Goal: Transaction & Acquisition: Download file/media

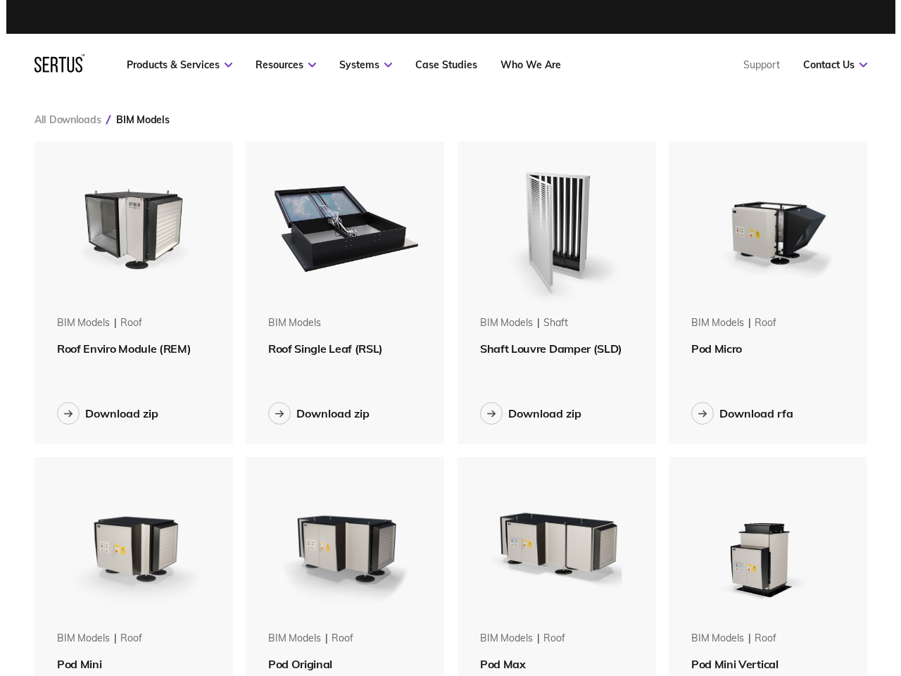
scroll to position [1273, 857]
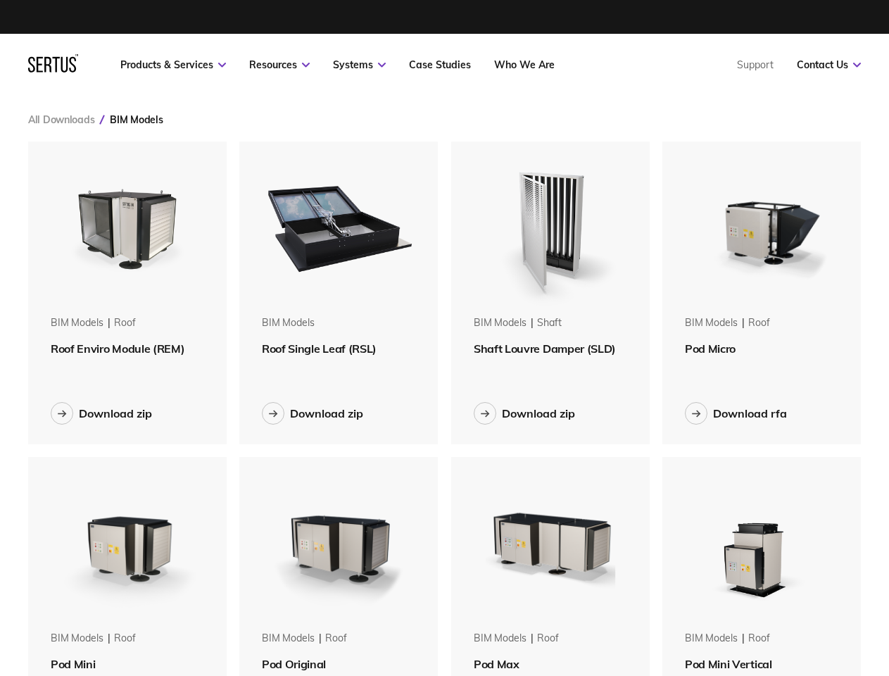
click at [279, 65] on link "Resources" at bounding box center [279, 64] width 61 height 13
click at [359, 65] on link "Systems" at bounding box center [359, 64] width 53 height 13
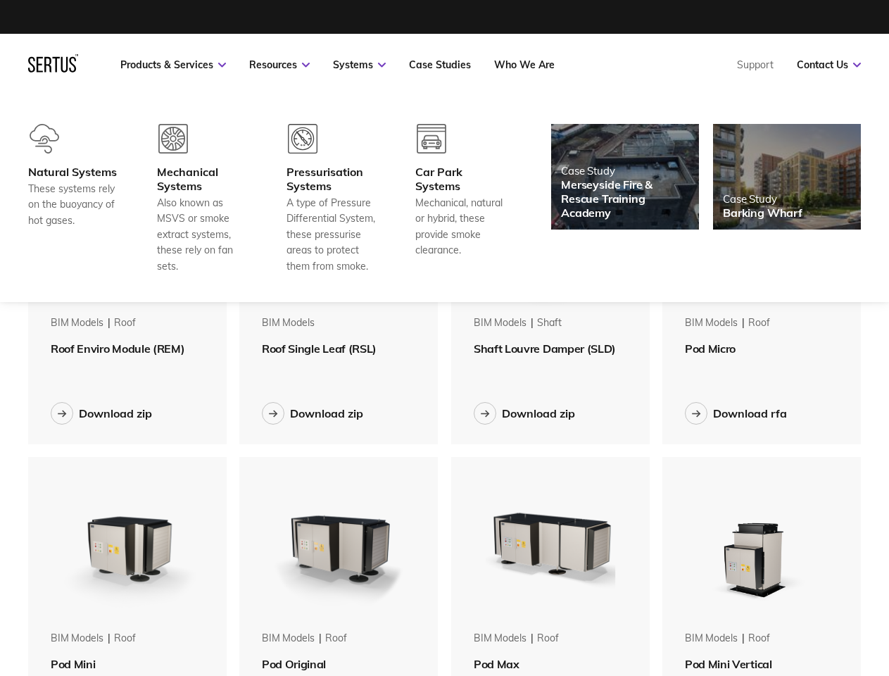
click at [828, 65] on link "Contact Us" at bounding box center [829, 64] width 64 height 13
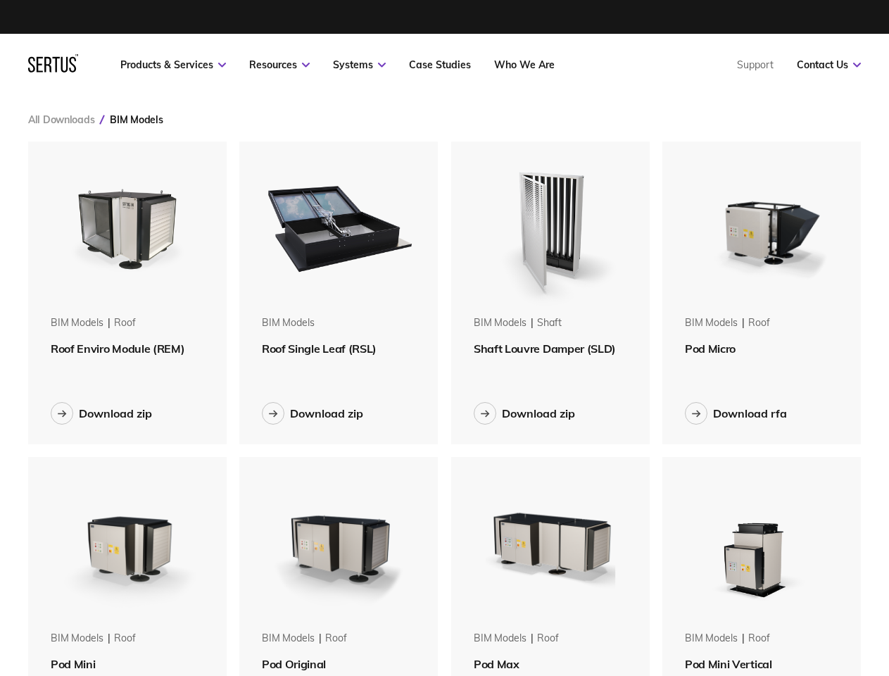
click at [136, 120] on div "BIM Models" at bounding box center [136, 119] width 53 height 13
click at [127, 226] on img at bounding box center [127, 225] width 169 height 169
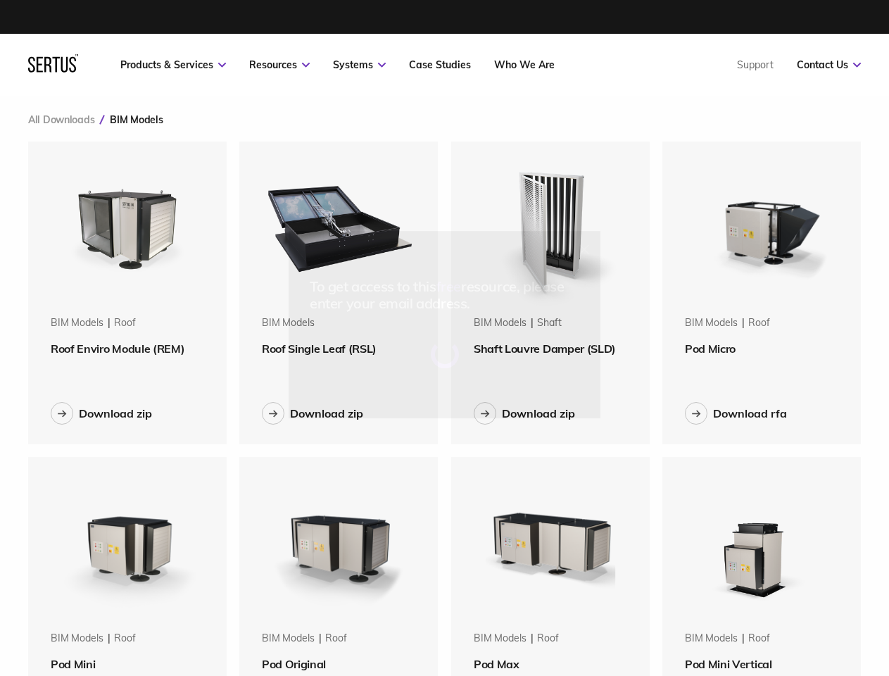
click at [127, 348] on div "To get access to this free resource, please enter your email address." at bounding box center [444, 338] width 889 height 676
click at [101, 413] on div "Download zip" at bounding box center [115, 413] width 73 height 14
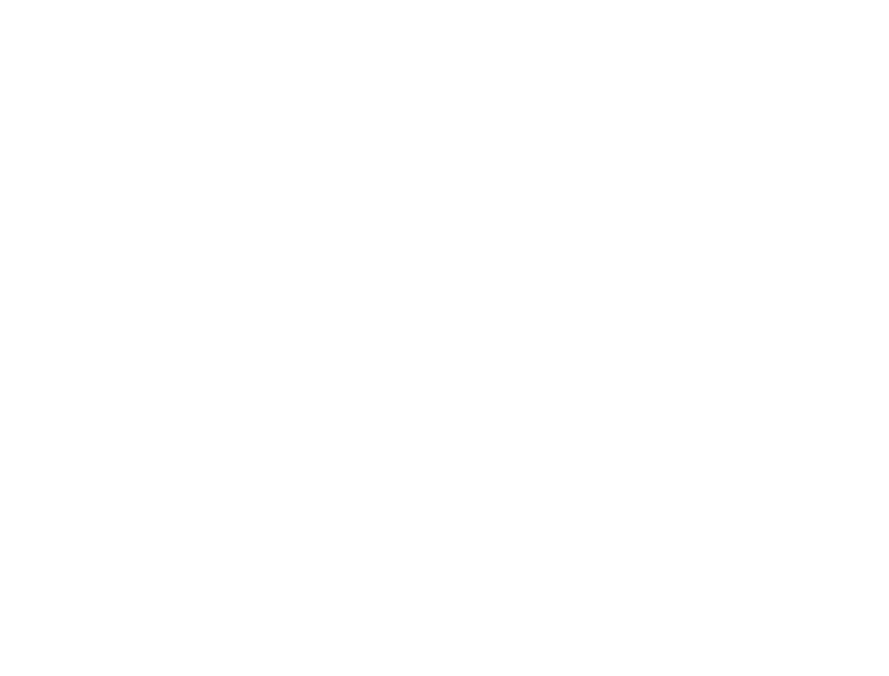
click at [339, 6] on html at bounding box center [444, 3] width 889 height 6
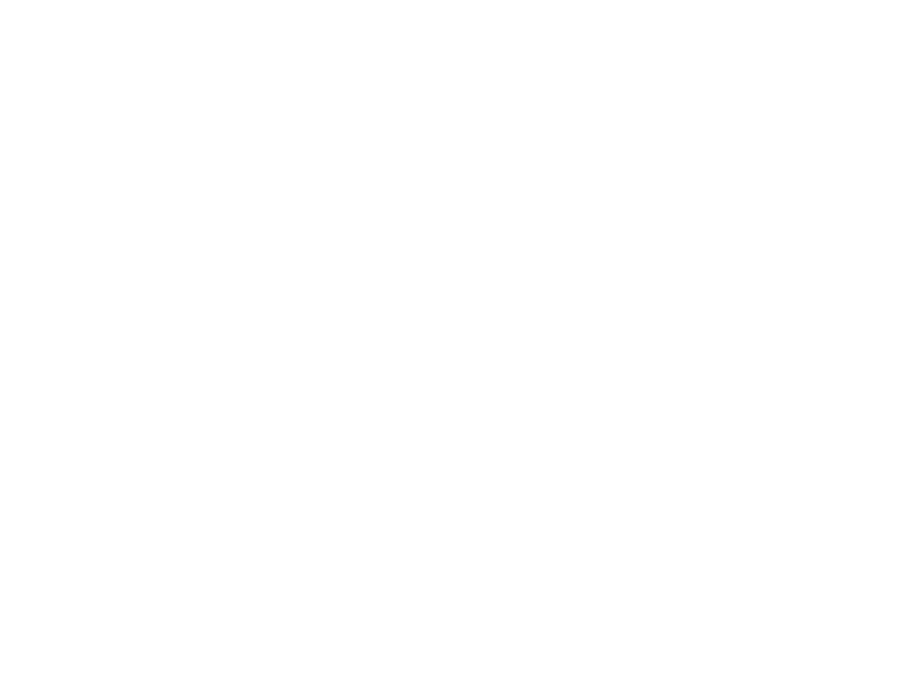
click at [312, 6] on html at bounding box center [450, 3] width 901 height 6
